Goal: Task Accomplishment & Management: Manage account settings

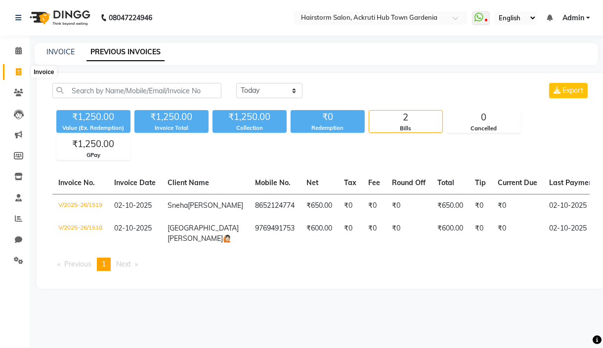
drag, startPoint x: 19, startPoint y: 69, endPoint x: 26, endPoint y: 73, distance: 7.8
click at [19, 69] on icon at bounding box center [18, 71] width 5 height 7
select select "service"
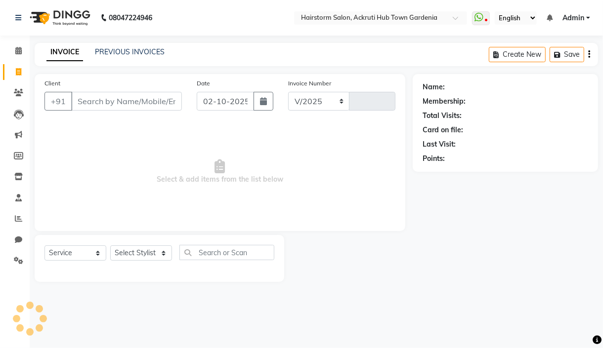
select select "279"
type input "1520"
click at [109, 99] on input "Client" at bounding box center [126, 101] width 111 height 19
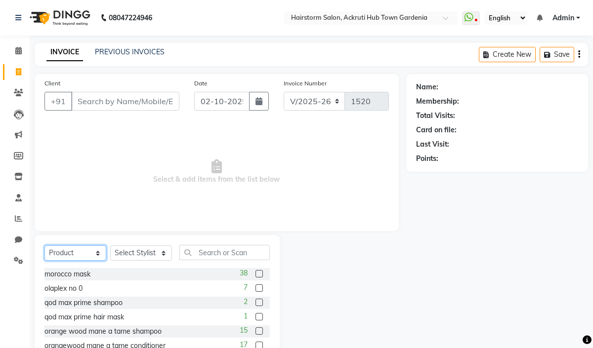
click at [79, 249] on select "Select Service Product Membership Package Voucher Prepaid Gift Card" at bounding box center [75, 253] width 62 height 15
select select "service"
click at [44, 246] on select "Select Service Product Membership Package Voucher Prepaid Gift Card" at bounding box center [75, 253] width 62 height 15
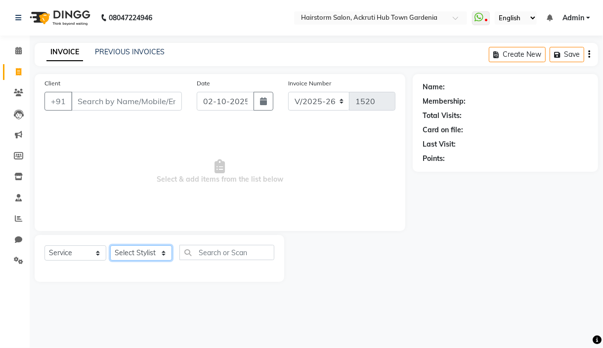
click at [162, 253] on select "Select Stylist [PERSON_NAME] deepak [PERSON_NAME] Neha [PERSON_NAME] [PERSON_NA…" at bounding box center [141, 253] width 62 height 15
select select "61015"
click at [110, 246] on select "Select Stylist [PERSON_NAME] deepak [PERSON_NAME] Neha [PERSON_NAME] [PERSON_NA…" at bounding box center [141, 253] width 62 height 15
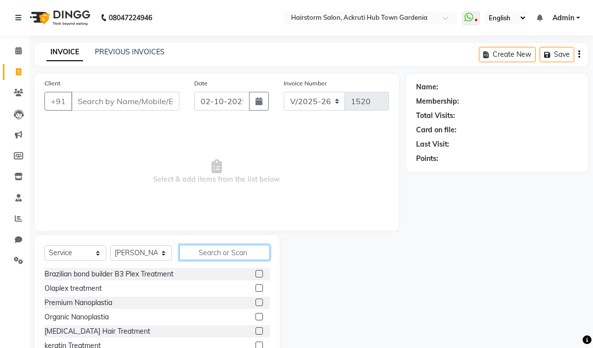
click at [222, 247] on input "text" at bounding box center [224, 252] width 90 height 15
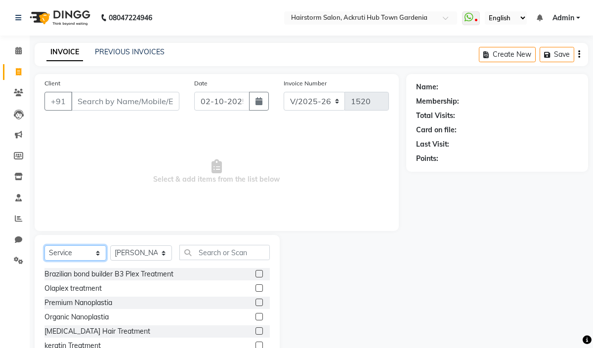
click at [50, 254] on select "Select Service Product Membership Package Voucher Prepaid Gift Card" at bounding box center [75, 253] width 62 height 15
select select "select"
click at [44, 246] on select "Select Service Product Membership Package Voucher Prepaid Gift Card" at bounding box center [75, 253] width 62 height 15
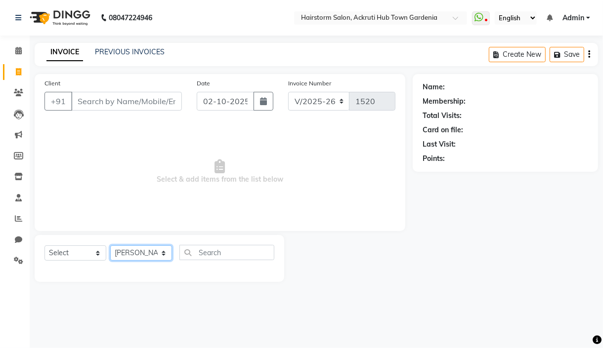
click at [143, 254] on select "Select Stylist [PERSON_NAME] deepak [PERSON_NAME] Neha [PERSON_NAME] [PERSON_NA…" at bounding box center [141, 253] width 62 height 15
select select
click at [110, 246] on select "Select Stylist [PERSON_NAME] deepak [PERSON_NAME] Neha [PERSON_NAME] [PERSON_NA…" at bounding box center [141, 253] width 62 height 15
drag, startPoint x: 115, startPoint y: 102, endPoint x: 106, endPoint y: 102, distance: 8.9
click at [107, 102] on input "Client" at bounding box center [126, 101] width 111 height 19
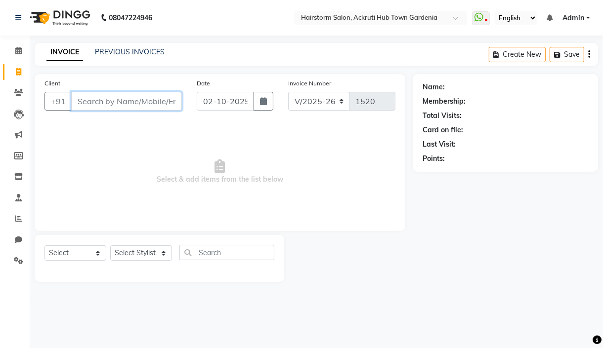
click at [91, 97] on input "Client" at bounding box center [126, 101] width 111 height 19
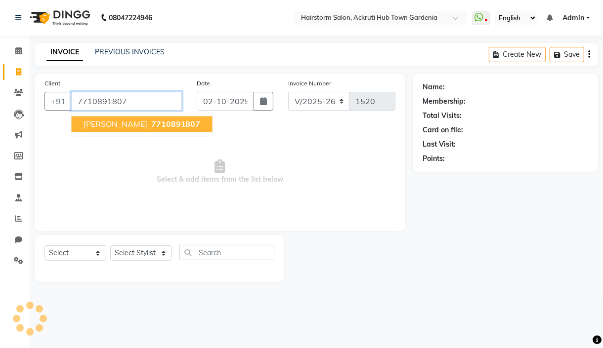
type input "7710891807"
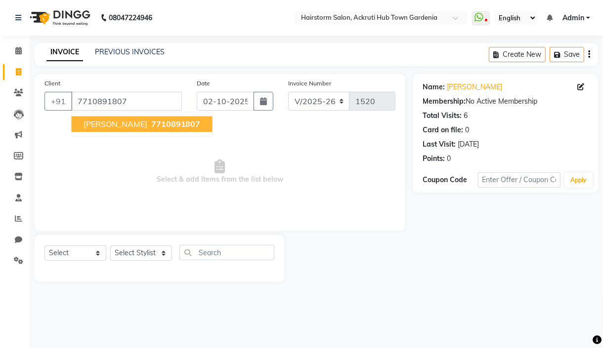
click at [134, 125] on span "[PERSON_NAME]" at bounding box center [116, 124] width 64 height 10
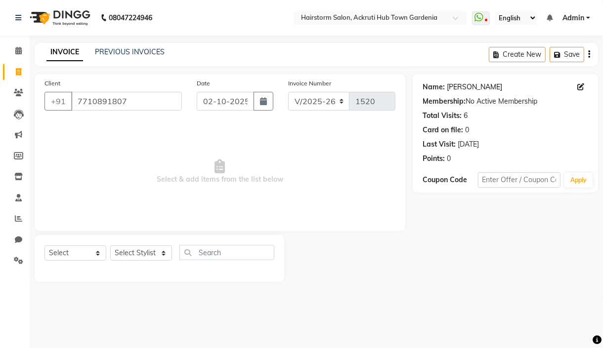
click at [480, 90] on link "Abhishek Priyadarshi" at bounding box center [474, 87] width 55 height 10
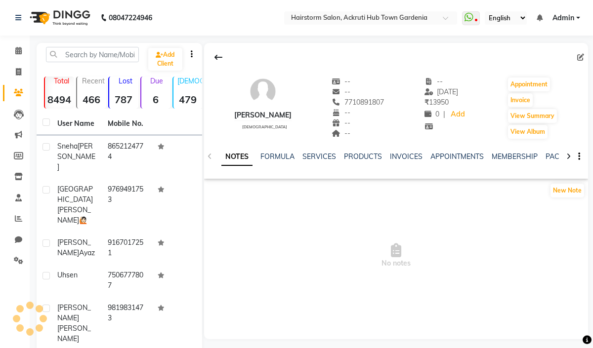
click at [401, 151] on div "NOTES FORMULA SERVICES PRODUCTS INVOICES APPOINTMENTS MEMBERSHIP PACKAGES VOUCH…" at bounding box center [396, 157] width 384 height 34
click at [401, 157] on link "INVOICES" at bounding box center [406, 156] width 33 height 9
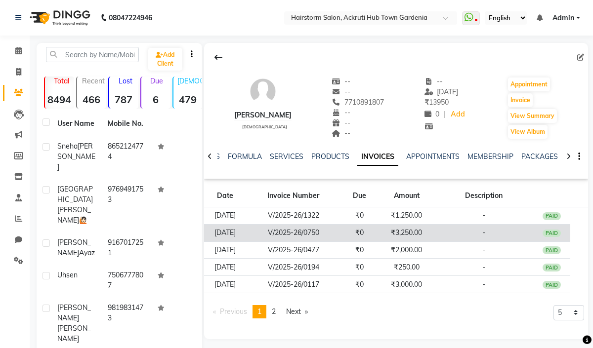
click at [246, 235] on td "[DATE]" at bounding box center [225, 232] width 42 height 17
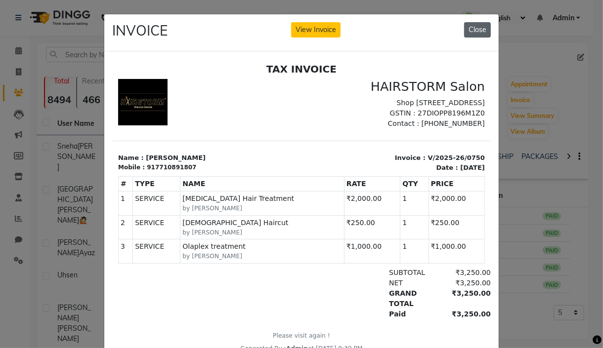
click at [474, 29] on button "Close" at bounding box center [477, 29] width 27 height 15
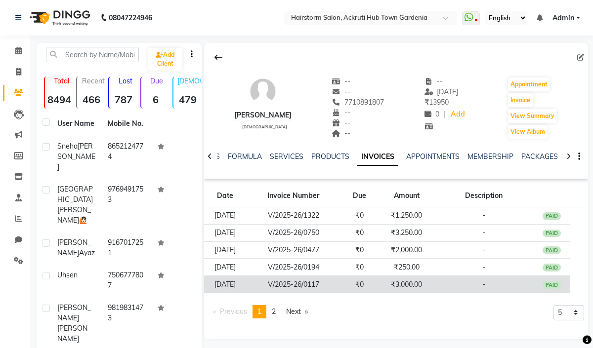
click at [427, 286] on td "₹3,000.00" at bounding box center [407, 284] width 56 height 17
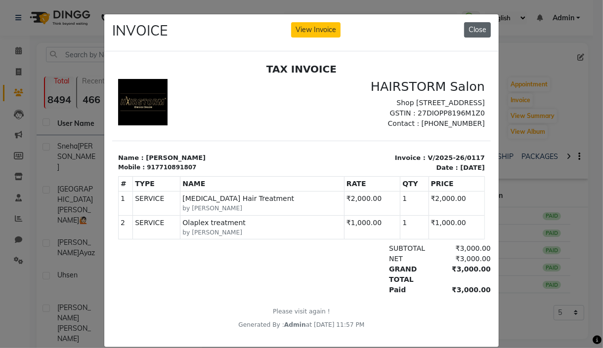
click at [464, 34] on button "Close" at bounding box center [477, 29] width 27 height 15
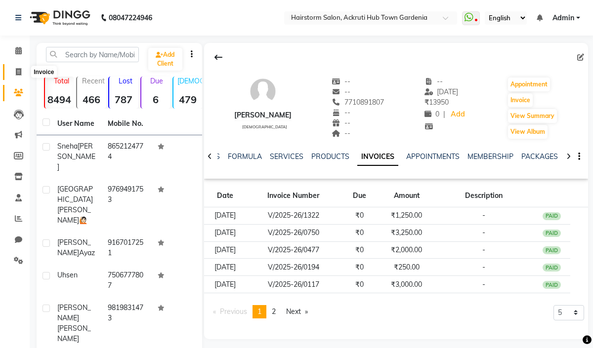
click at [19, 72] on icon at bounding box center [18, 71] width 5 height 7
select select "279"
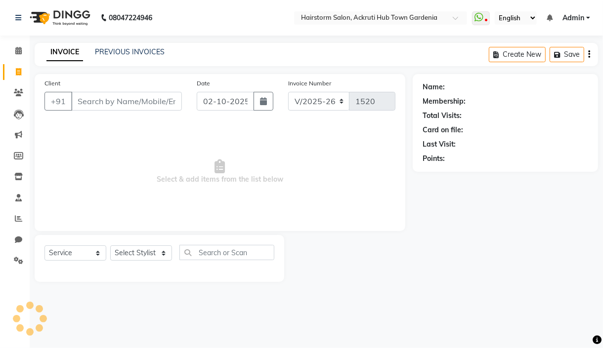
select select "product"
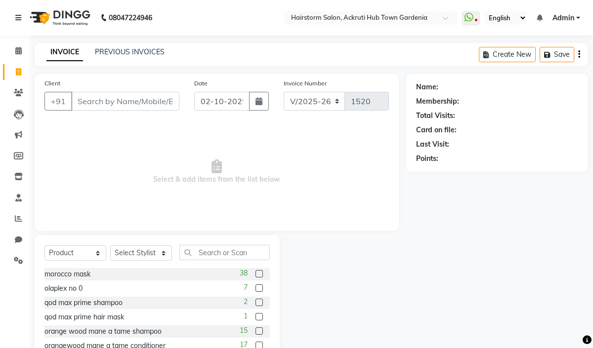
click at [101, 104] on input "Client" at bounding box center [125, 101] width 108 height 19
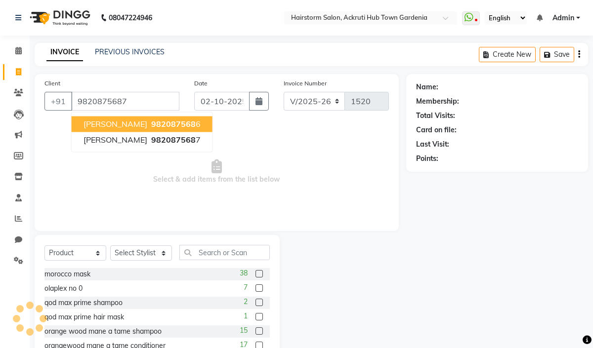
type input "9820875687"
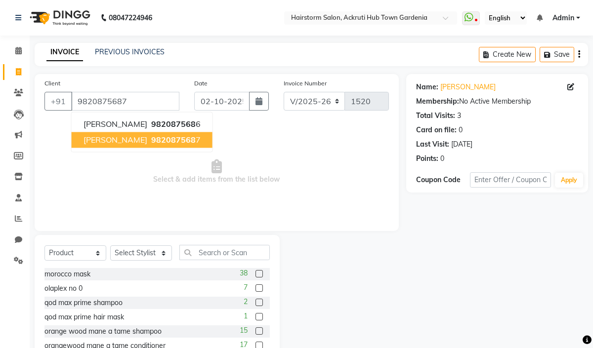
click at [174, 138] on button "[PERSON_NAME] 982087568 7" at bounding box center [142, 140] width 141 height 16
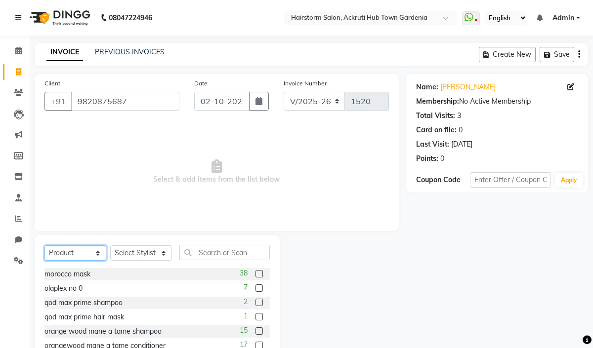
drag, startPoint x: 60, startPoint y: 258, endPoint x: 66, endPoint y: 256, distance: 5.8
click at [60, 258] on select "Select Service Product Membership Package Voucher Prepaid Gift Card" at bounding box center [75, 253] width 62 height 15
click at [44, 246] on select "Select Service Product Membership Package Voucher Prepaid Gift Card" at bounding box center [75, 253] width 62 height 15
click at [149, 254] on select "Select Stylist [PERSON_NAME] deepak [PERSON_NAME] Neha [PERSON_NAME] [PERSON_NA…" at bounding box center [141, 253] width 62 height 15
select select "59938"
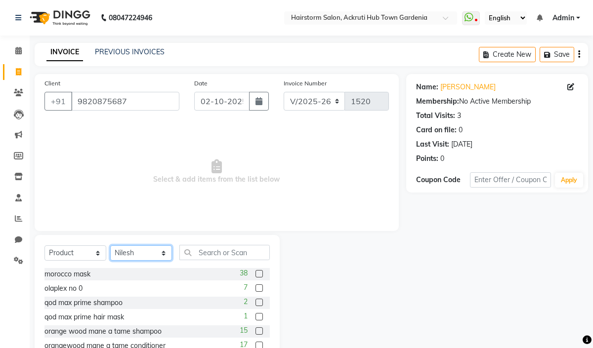
click at [110, 246] on select "Select Stylist [PERSON_NAME] deepak [PERSON_NAME] Neha [PERSON_NAME] [PERSON_NA…" at bounding box center [141, 253] width 62 height 15
click at [211, 255] on input "text" at bounding box center [224, 252] width 90 height 15
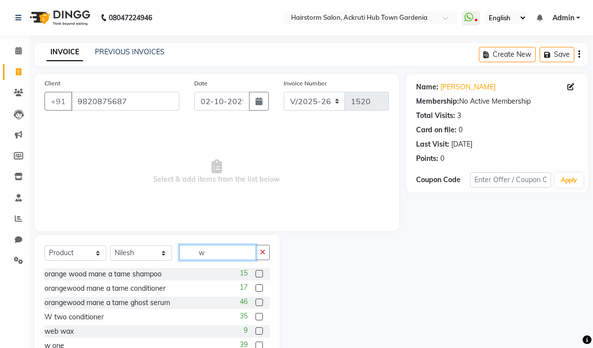
scroll to position [30, 0]
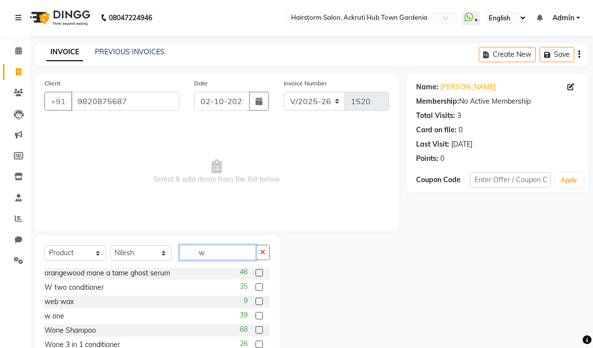
type input "w"
click at [256, 330] on label at bounding box center [259, 330] width 7 height 7
click at [256, 330] on input "checkbox" at bounding box center [259, 331] width 6 height 6
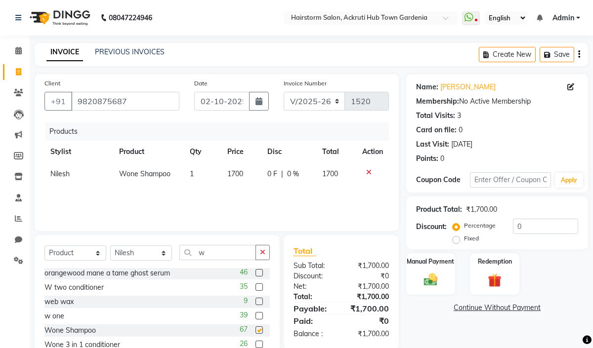
checkbox input "false"
click at [433, 281] on img at bounding box center [430, 280] width 23 height 16
click at [516, 308] on span "GPay" at bounding box center [515, 308] width 20 height 11
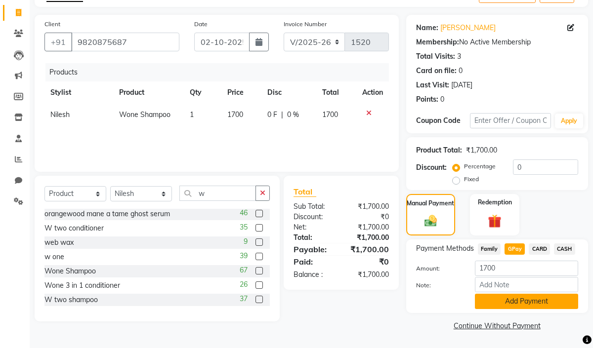
click at [518, 308] on button "Add Payment" at bounding box center [526, 301] width 103 height 15
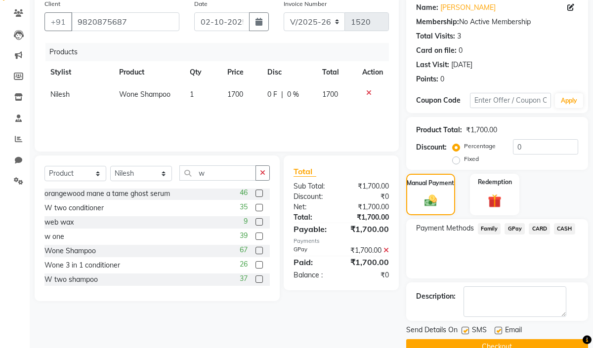
scroll to position [100, 0]
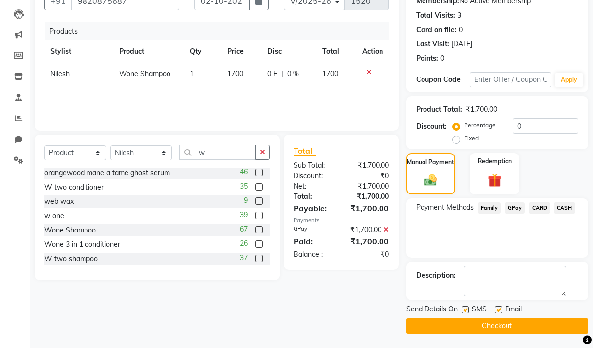
click at [513, 327] on button "Checkout" at bounding box center [497, 326] width 182 height 15
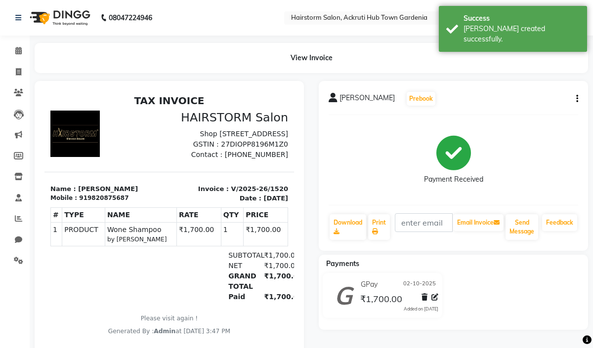
click at [107, 244] on small "by [PERSON_NAME]" at bounding box center [140, 239] width 67 height 9
click at [579, 98] on div "[PERSON_NAME] Prebook Payment Received Download Print Email Invoice Send Messag…" at bounding box center [453, 166] width 269 height 170
click at [577, 99] on icon "button" at bounding box center [577, 99] width 2 height 0
click at [545, 105] on div "Edit Invoice" at bounding box center [536, 104] width 49 height 12
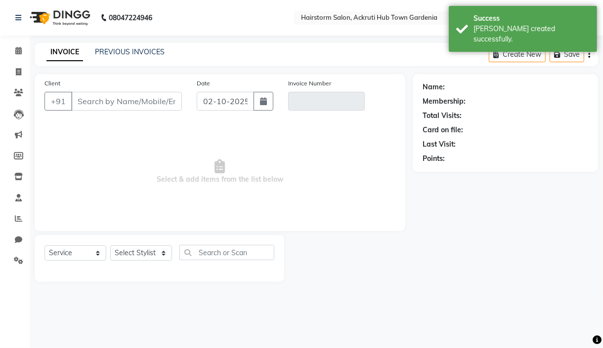
select select "product"
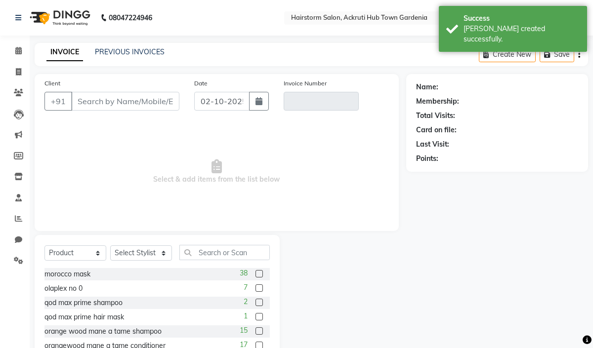
type input "9820875687"
type input "V/2025-26/1520"
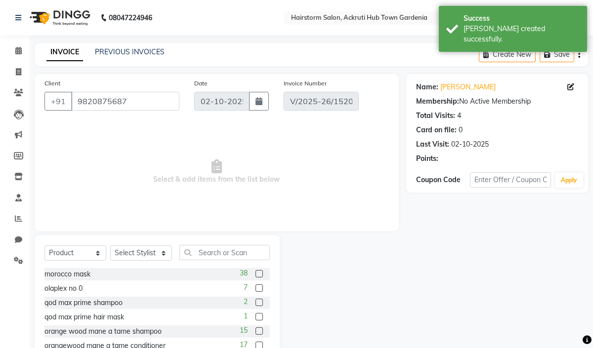
select select "select"
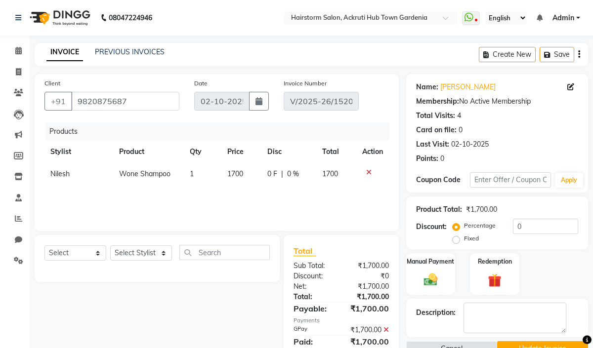
click at [62, 178] on span "Nilesh" at bounding box center [59, 174] width 19 height 9
select select "59938"
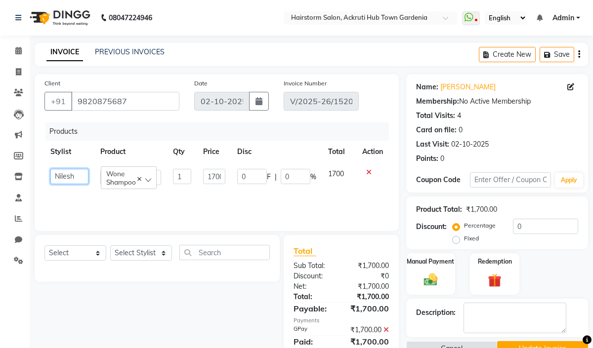
click at [62, 178] on select "[PERSON_NAME] deepak [PERSON_NAME] Neha [PERSON_NAME] [PERSON_NAME]" at bounding box center [69, 176] width 38 height 15
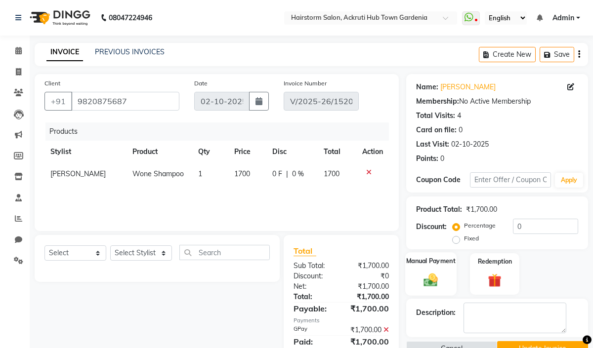
click at [430, 279] on img at bounding box center [430, 280] width 23 height 16
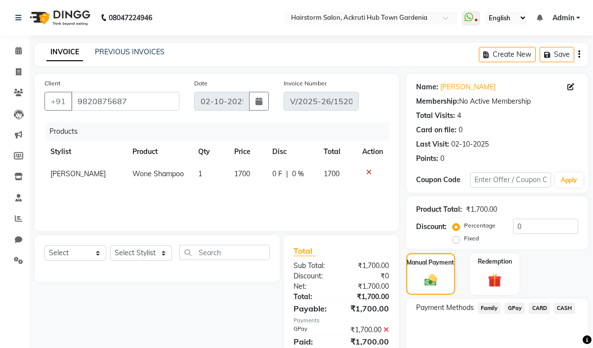
click at [517, 306] on span "GPay" at bounding box center [515, 308] width 20 height 11
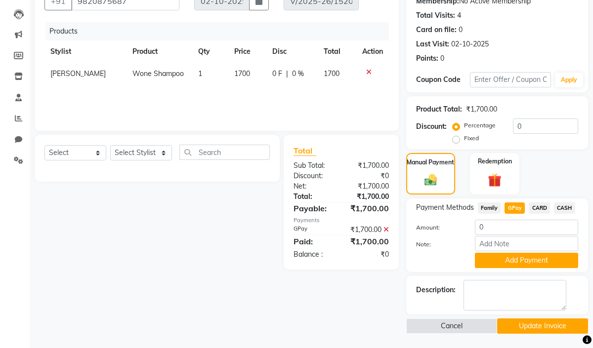
scroll to position [101, 0]
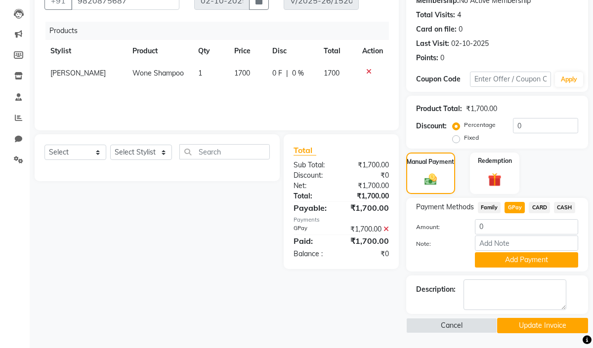
click at [533, 326] on button "Update Invoice" at bounding box center [542, 325] width 91 height 15
